Goal: Task Accomplishment & Management: Manage account settings

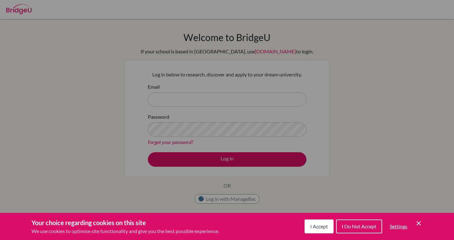
click at [319, 228] on span "I Accept" at bounding box center [320, 226] width 18 height 6
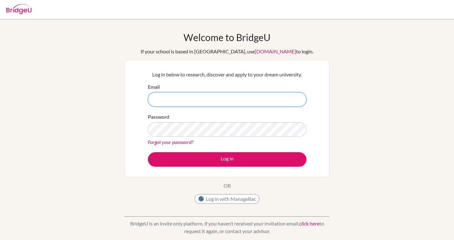
click at [224, 102] on input "Email" at bounding box center [227, 99] width 159 height 15
type input "[EMAIL_ADDRESS][DOMAIN_NAME]"
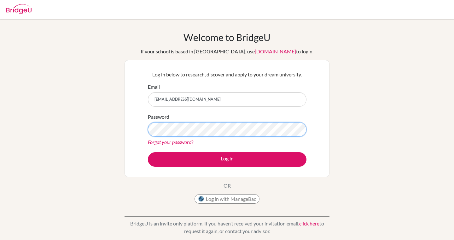
click at [148, 152] on button "Log in" at bounding box center [227, 159] width 159 height 15
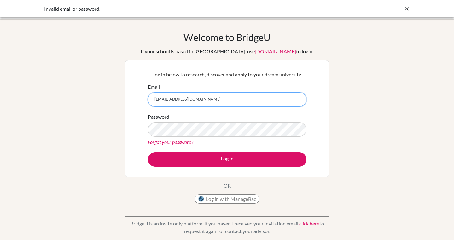
click at [199, 99] on input "aadyasalwan@gmail.com" at bounding box center [227, 99] width 159 height 15
type input "[EMAIL_ADDRESS][DOMAIN_NAME]"
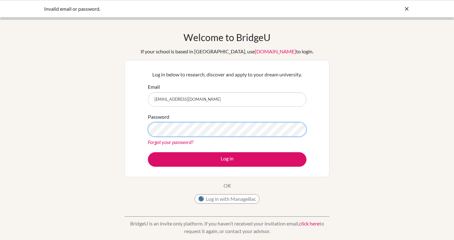
click at [148, 152] on button "Log in" at bounding box center [227, 159] width 159 height 15
click at [407, 9] on icon at bounding box center [407, 9] width 6 height 6
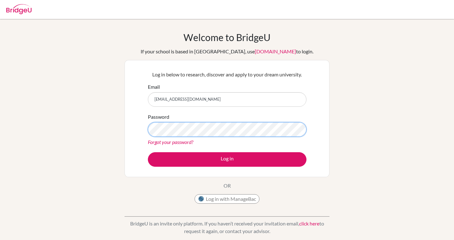
click at [148, 152] on button "Log in" at bounding box center [227, 159] width 159 height 15
